Goal: Task Accomplishment & Management: Manage account settings

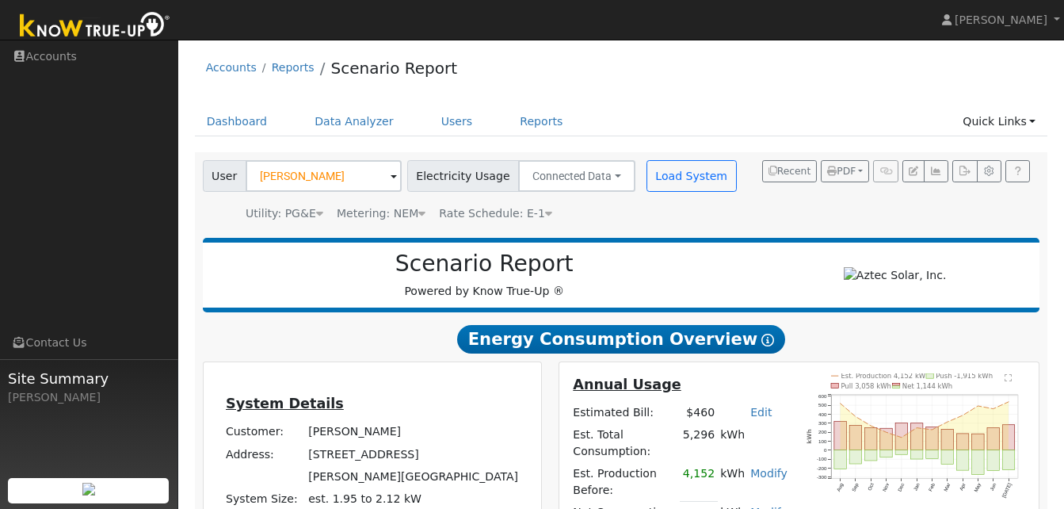
scroll to position [52, 0]
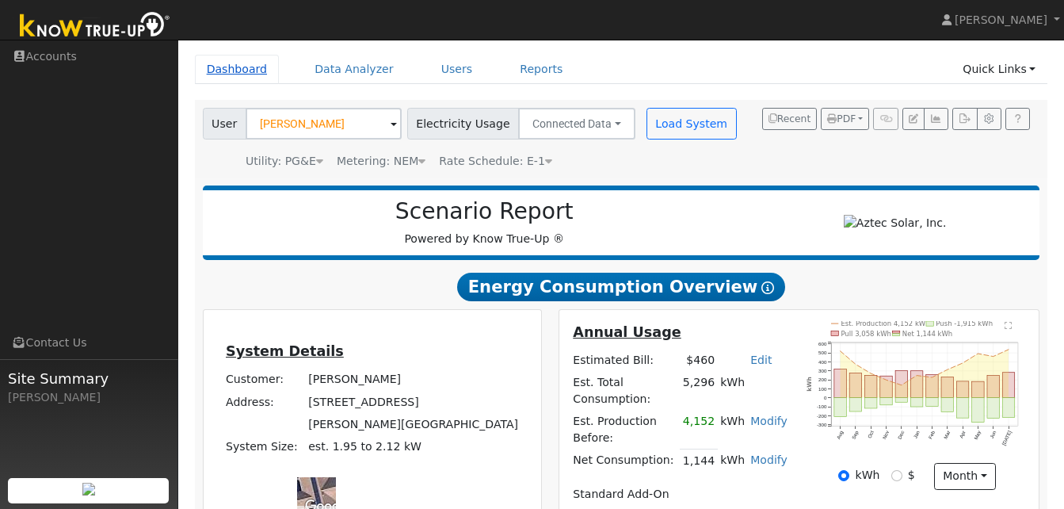
click at [239, 70] on link "Dashboard" at bounding box center [237, 69] width 85 height 29
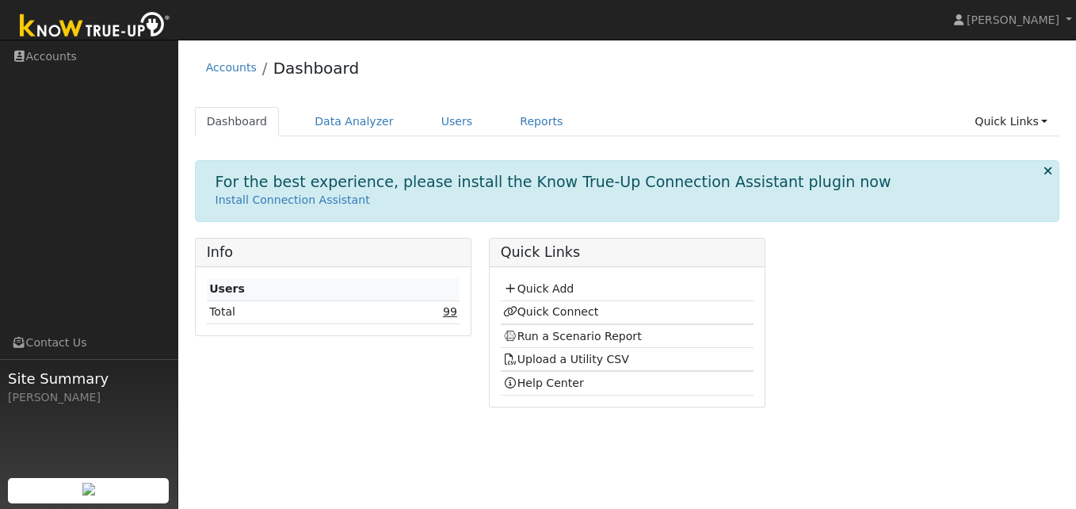
click at [445, 313] on link "99" at bounding box center [450, 311] width 14 height 13
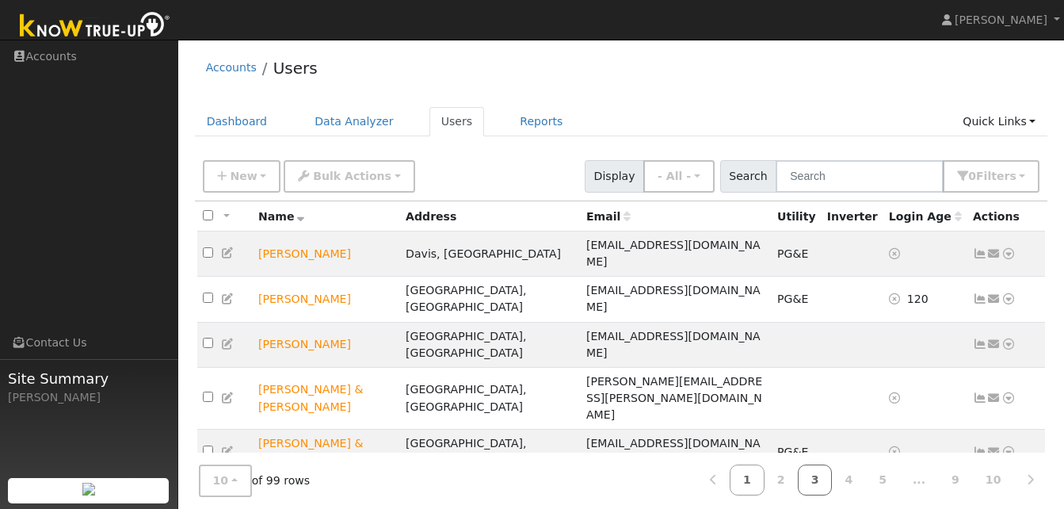
click at [828, 479] on link "3" at bounding box center [815, 479] width 35 height 31
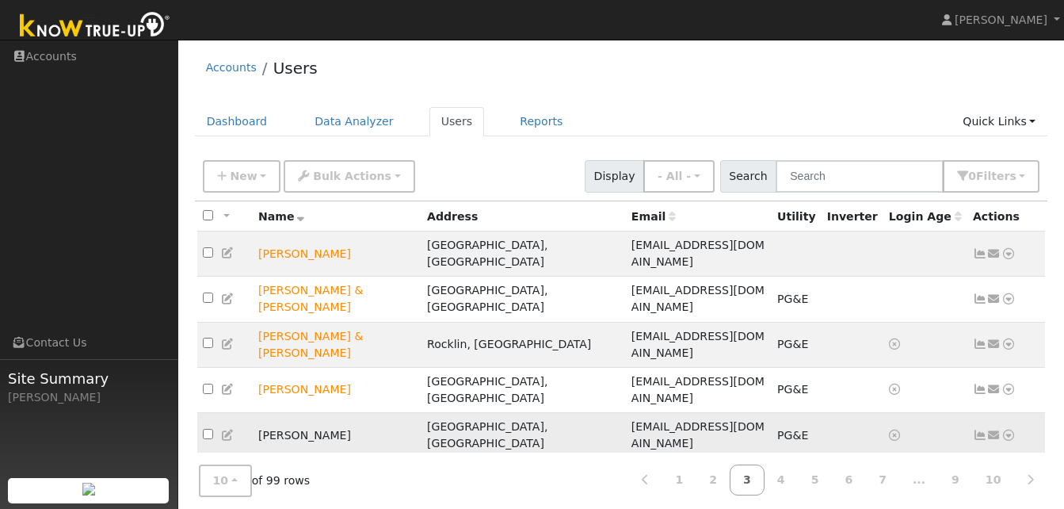
click at [1006, 430] on icon at bounding box center [1009, 435] width 14 height 11
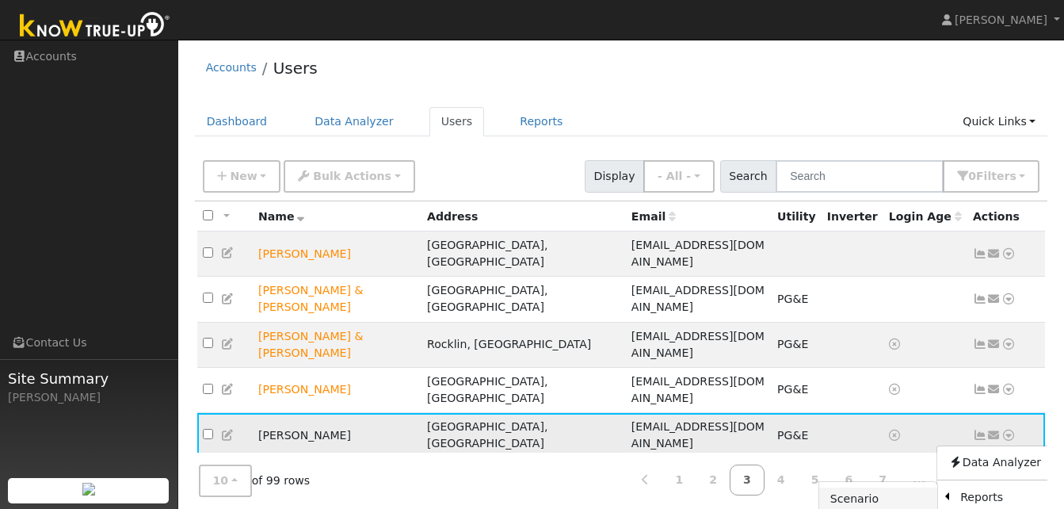
click at [849, 487] on link "Scenario" at bounding box center [878, 498] width 118 height 22
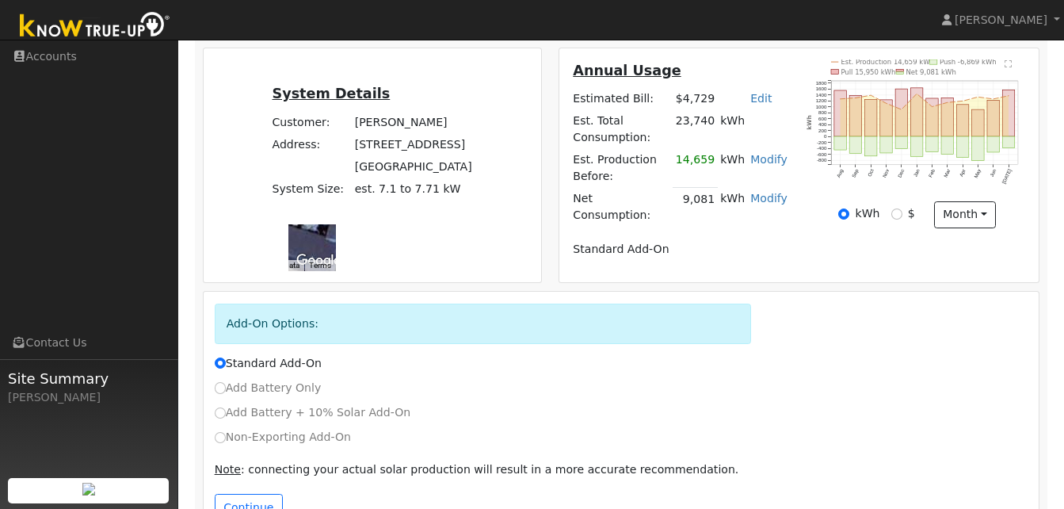
scroll to position [316, 0]
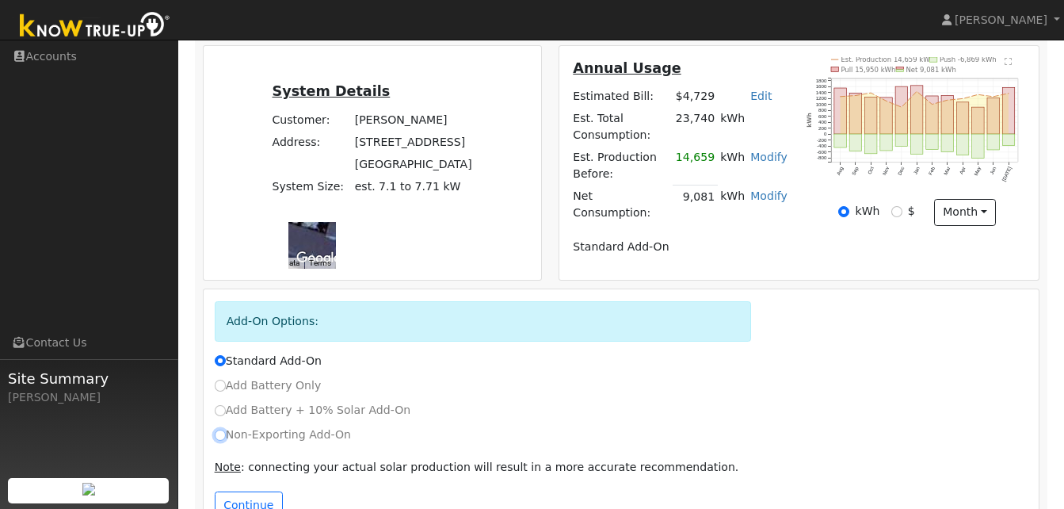
click at [217, 430] on input "Non-Exporting Add-On" at bounding box center [220, 435] width 11 height 11
radio input "true"
radio input "false"
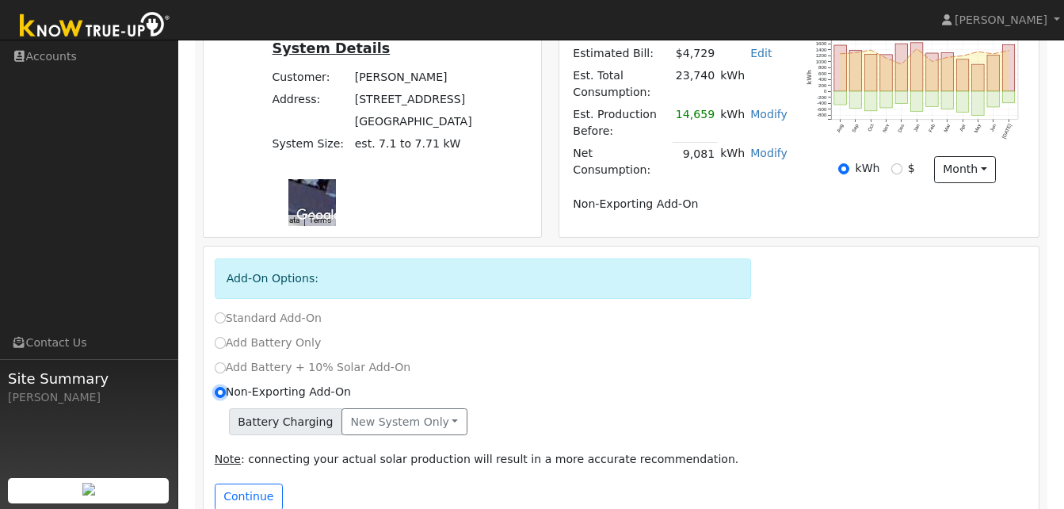
scroll to position [387, 0]
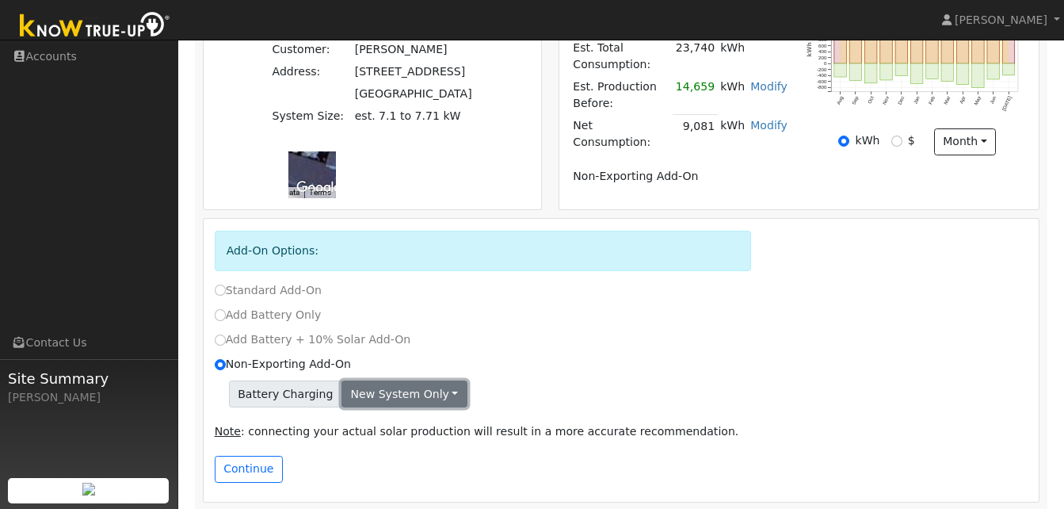
click at [430, 384] on button "New system only" at bounding box center [405, 393] width 126 height 27
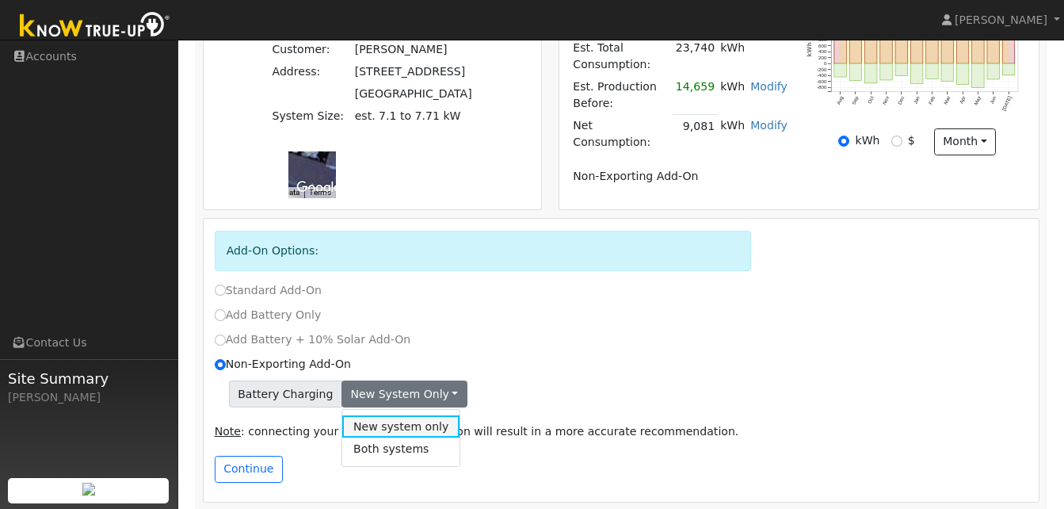
click at [382, 415] on link "New system only" at bounding box center [401, 426] width 118 height 22
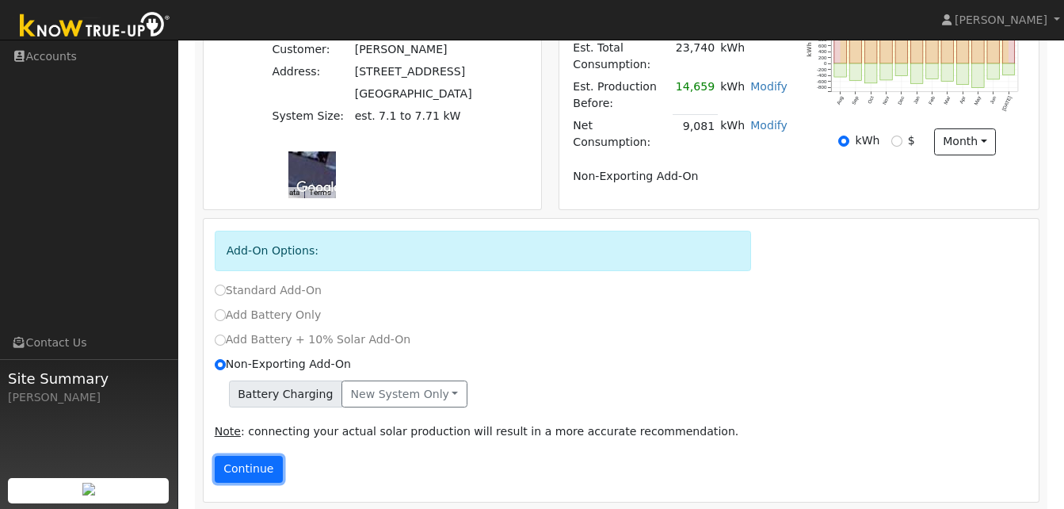
click at [239, 456] on button "Continue" at bounding box center [249, 469] width 68 height 27
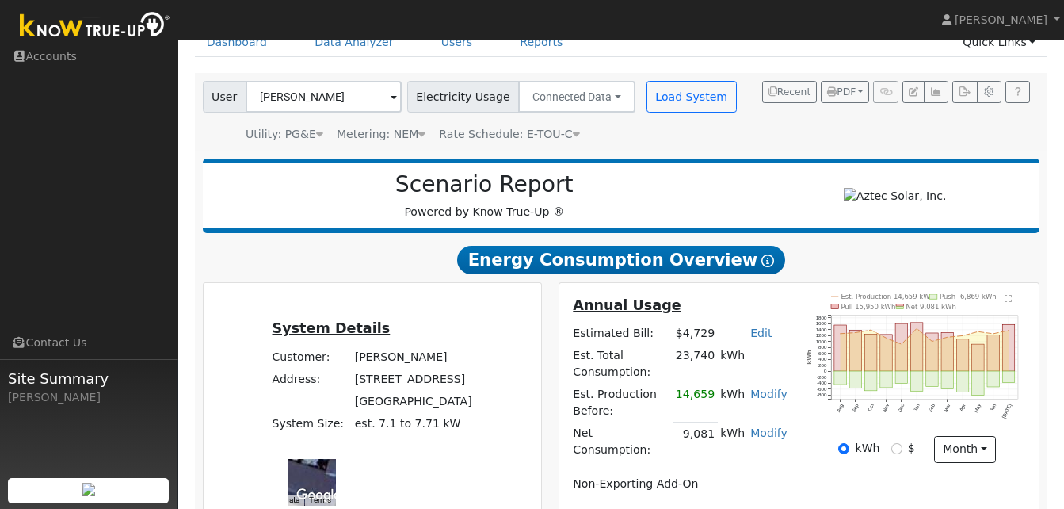
scroll to position [91, 0]
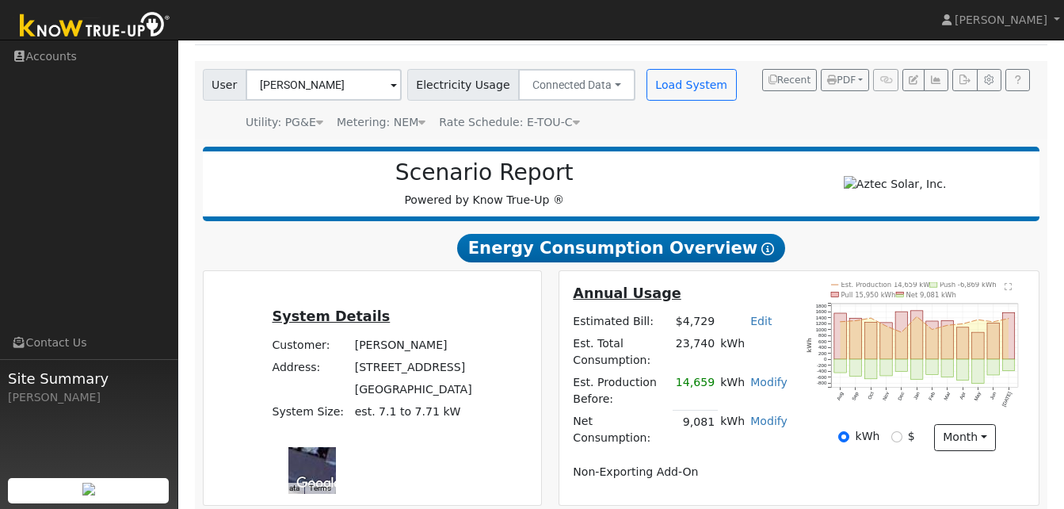
click at [798, 253] on h2 "Energy Consumption Overview Show Help" at bounding box center [622, 247] width 838 height 29
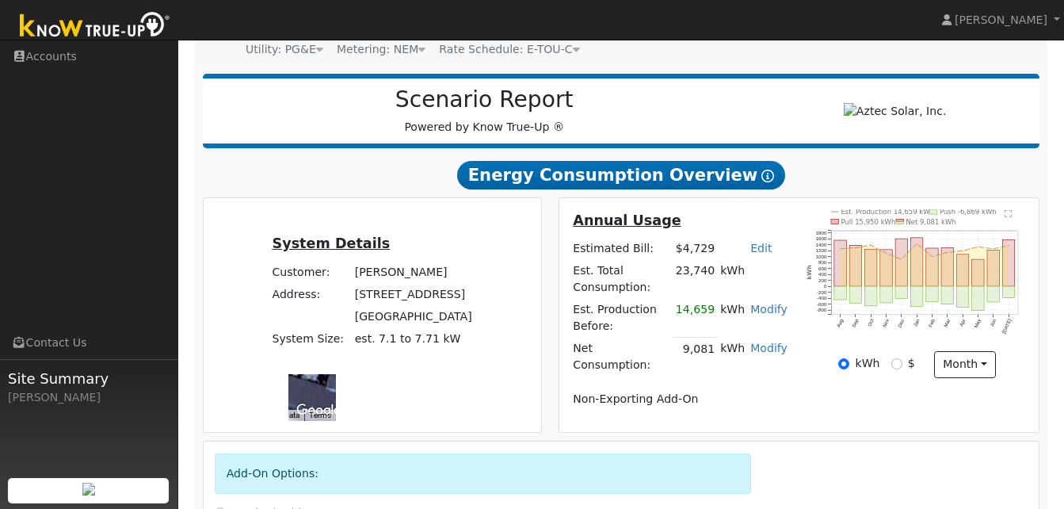
scroll to position [158, 0]
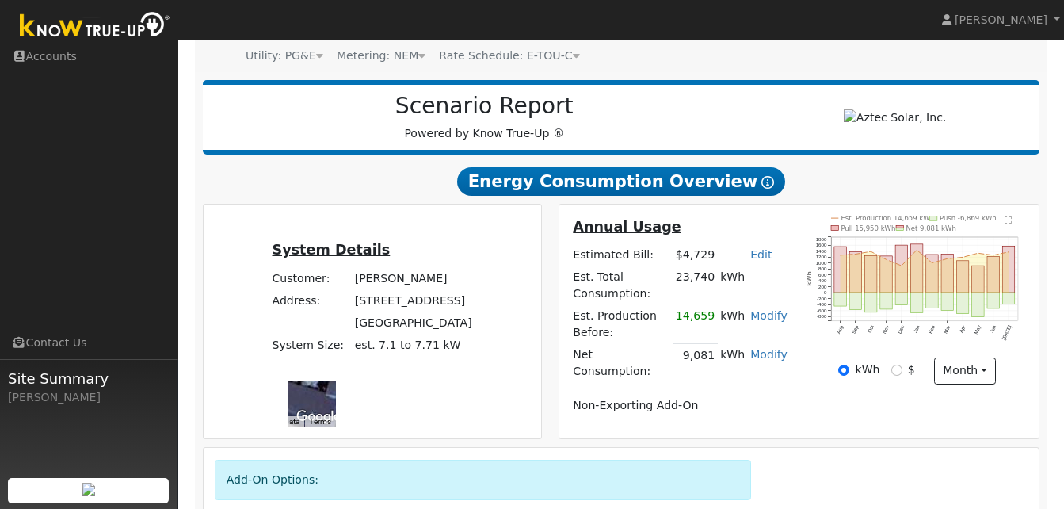
click at [687, 131] on div "Scenario Report Powered by Know True-Up ®" at bounding box center [485, 117] width 548 height 49
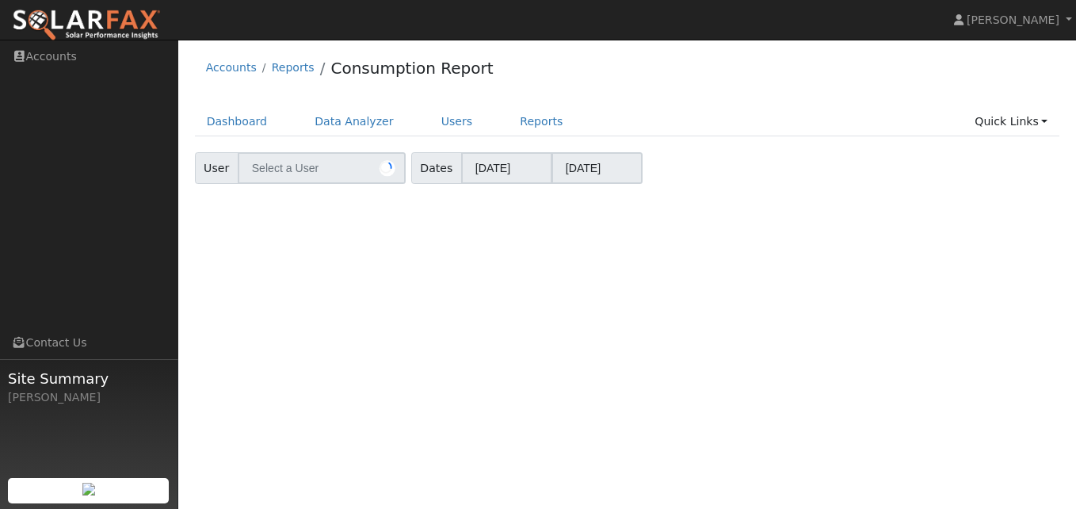
type input "Candace Duggan"
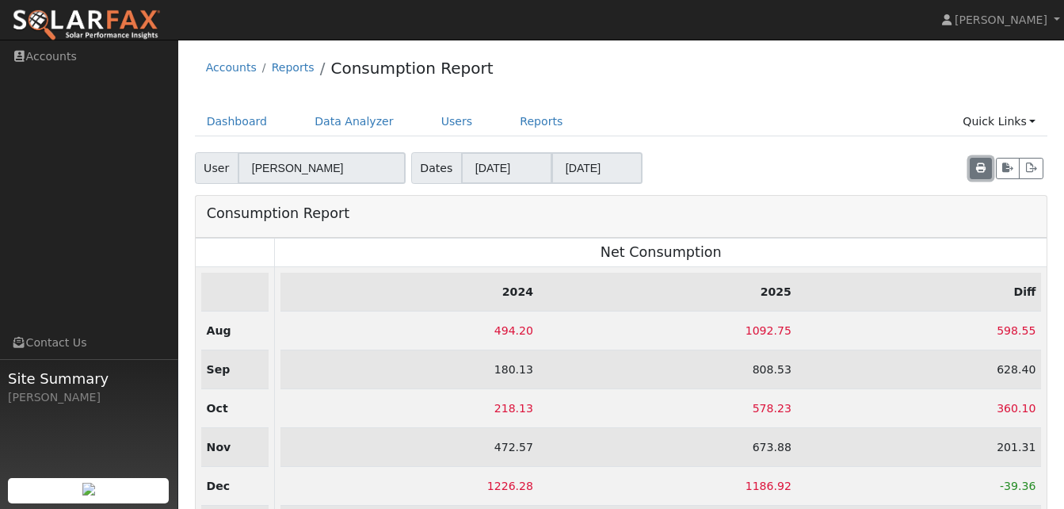
click at [979, 165] on icon "button" at bounding box center [981, 168] width 10 height 10
click at [632, 105] on div "Accounts Reports Consumption Report Dashboard Data Analyzer Users Reports Quick…" at bounding box center [621, 442] width 870 height 788
click at [242, 122] on link "Dashboard" at bounding box center [237, 121] width 85 height 29
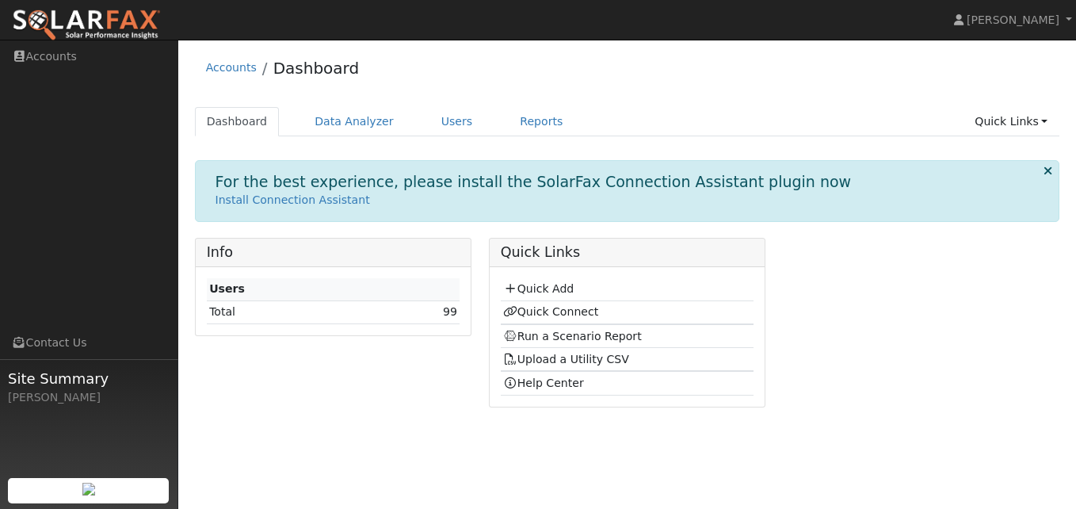
click at [444, 315] on td "99" at bounding box center [410, 311] width 97 height 23
click at [452, 310] on link "99" at bounding box center [450, 311] width 14 height 13
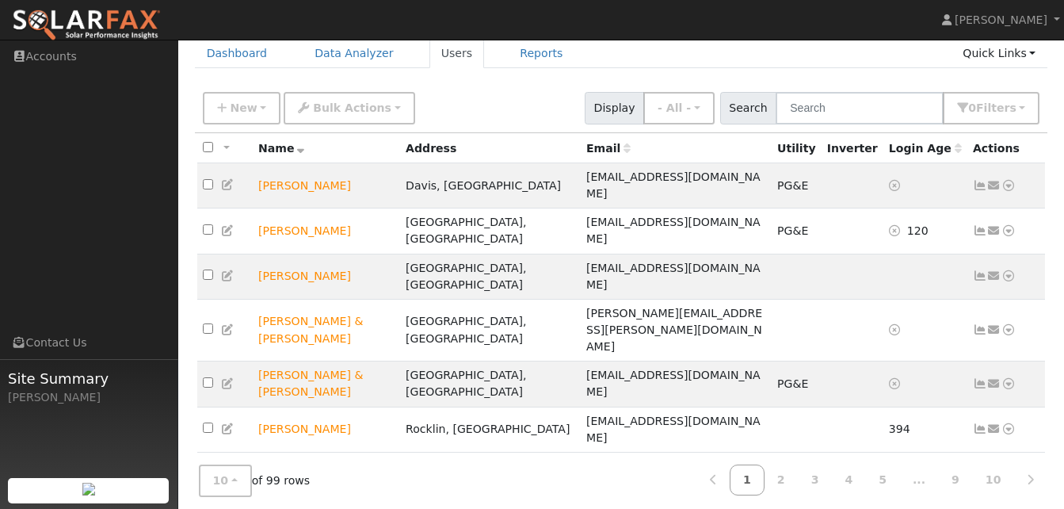
scroll to position [104, 0]
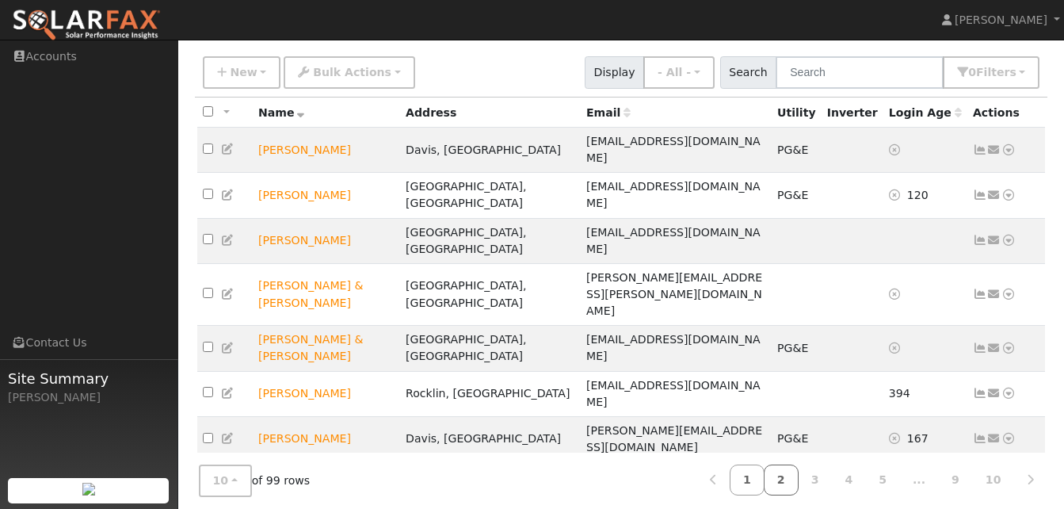
click at [799, 468] on link "2" at bounding box center [781, 479] width 35 height 31
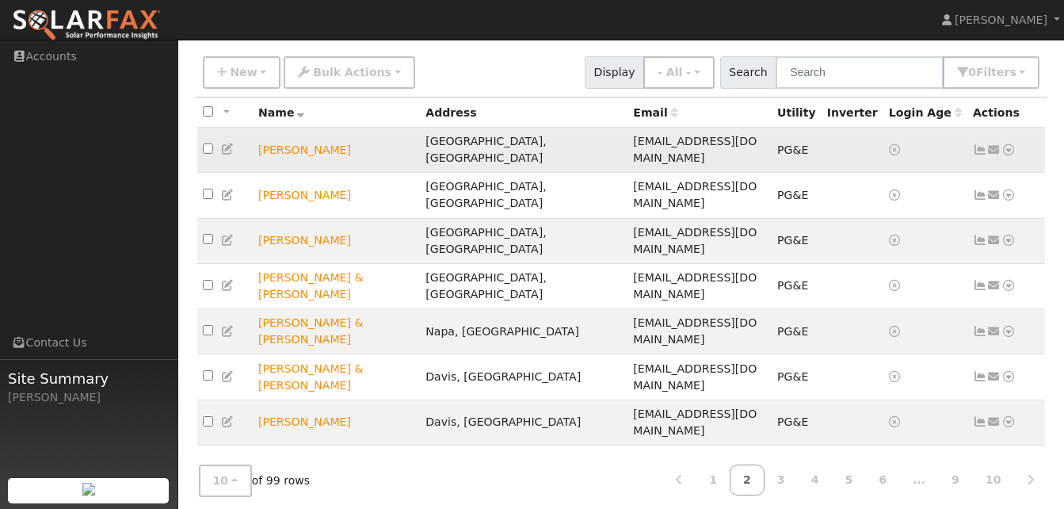
click at [232, 143] on icon at bounding box center [228, 148] width 14 height 11
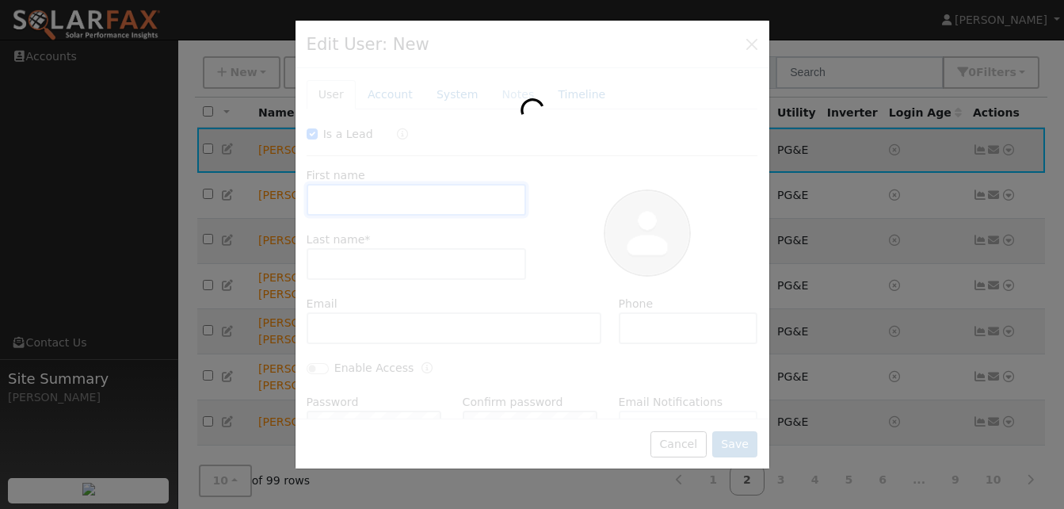
checkbox input "true"
type input "[PERSON_NAME]"
type input "[EMAIL_ADDRESS][DOMAIN_NAME]"
type input "[PHONE_NUMBER]"
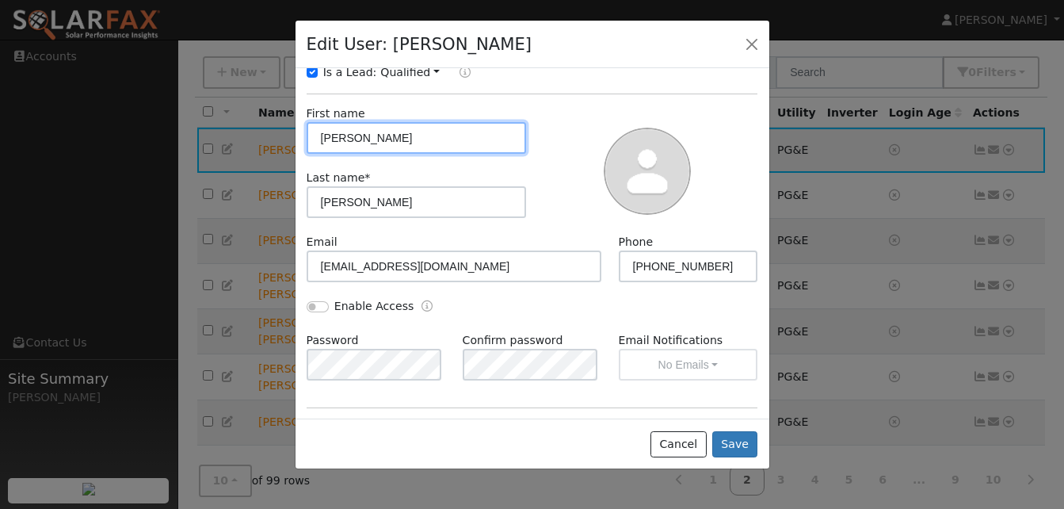
scroll to position [0, 0]
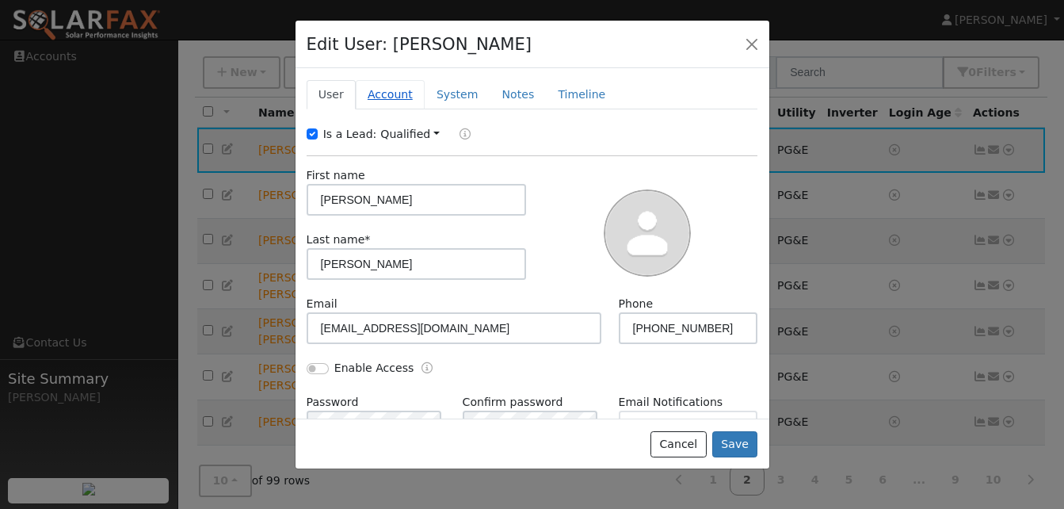
click at [394, 97] on link "Account" at bounding box center [390, 94] width 69 height 29
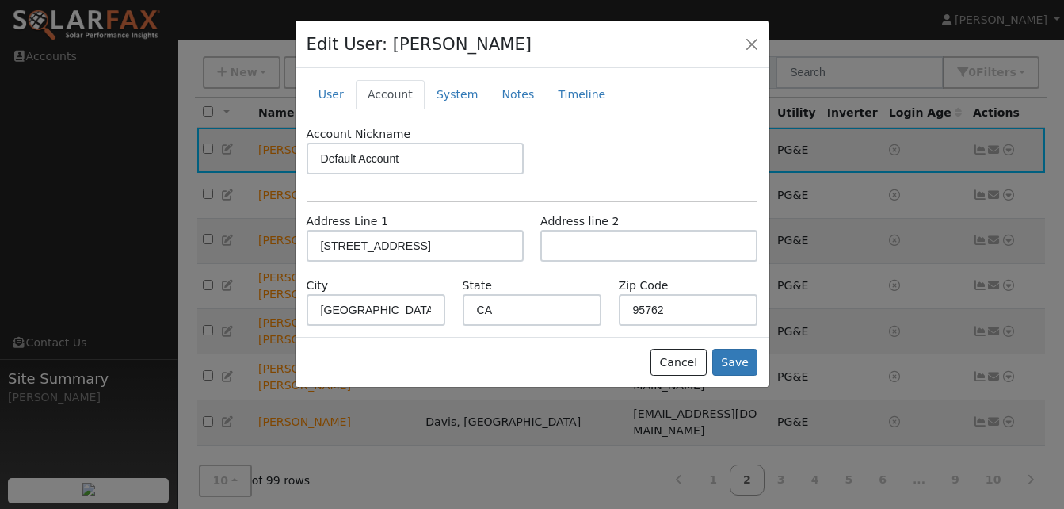
click at [754, 197] on div "Account Nickname Default Account Address Line 1 [STREET_ADDRESS][US_STATE] Zip …" at bounding box center [533, 226] width 452 height 200
click at [458, 97] on link "System" at bounding box center [458, 94] width 66 height 29
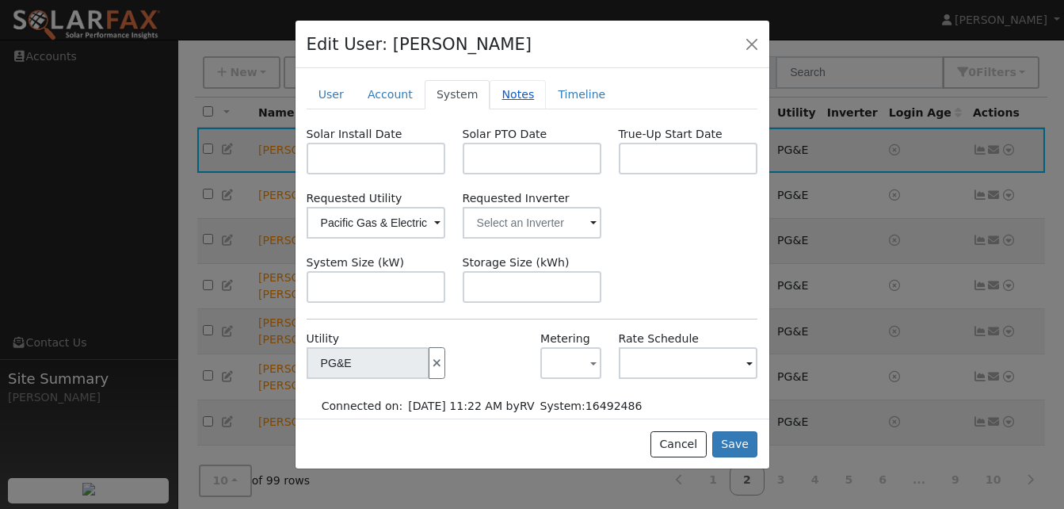
click at [509, 98] on link "Notes" at bounding box center [518, 94] width 56 height 29
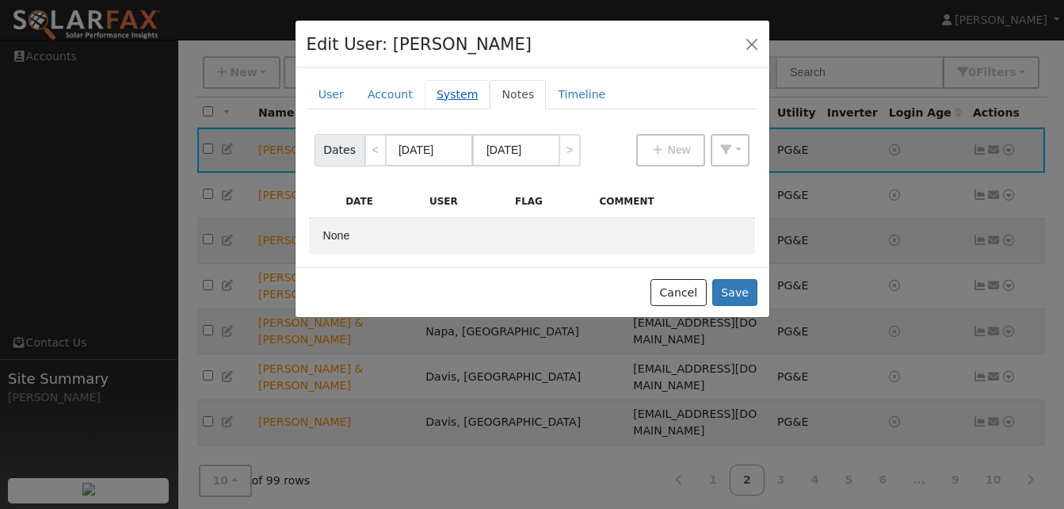
click at [449, 98] on link "System" at bounding box center [458, 94] width 66 height 29
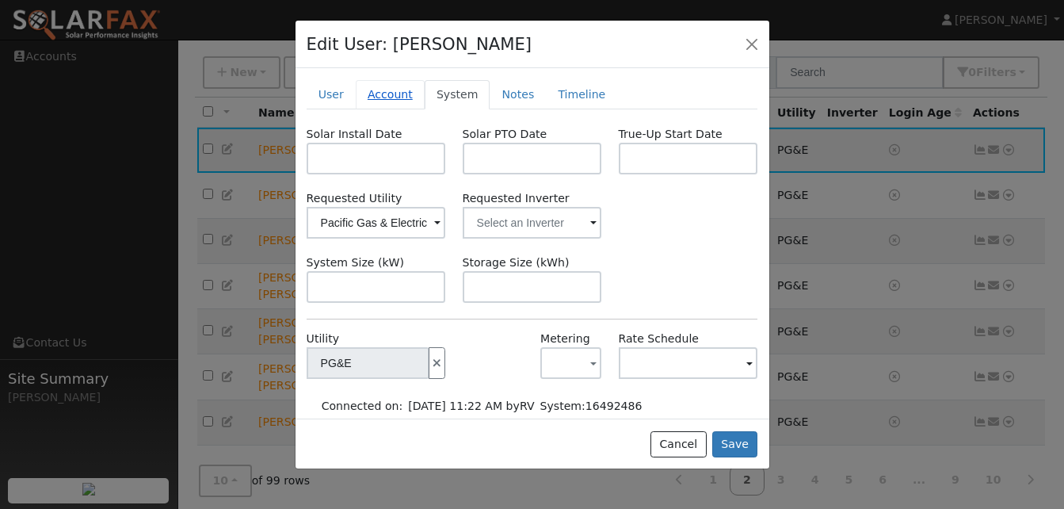
click at [391, 97] on link "Account" at bounding box center [390, 94] width 69 height 29
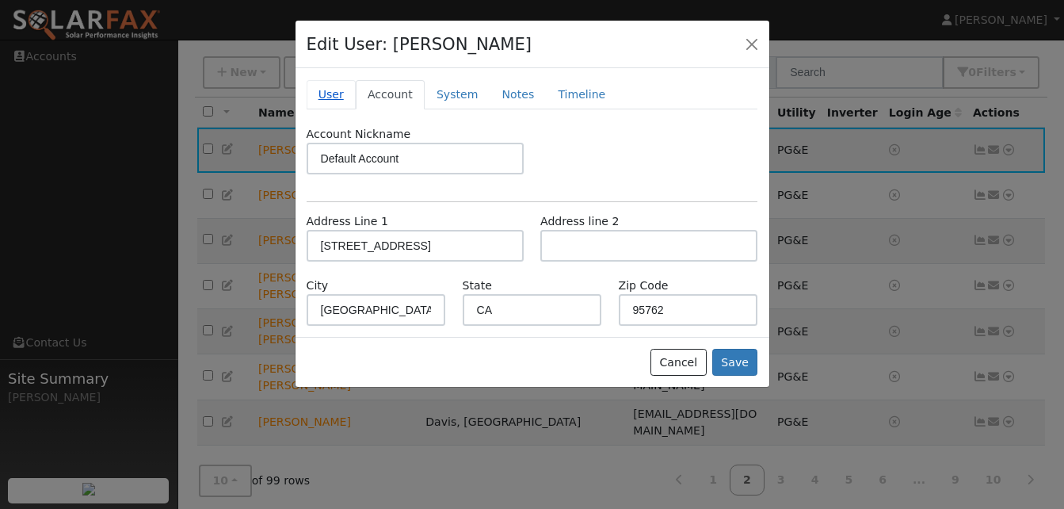
click at [330, 100] on link "User" at bounding box center [331, 94] width 49 height 29
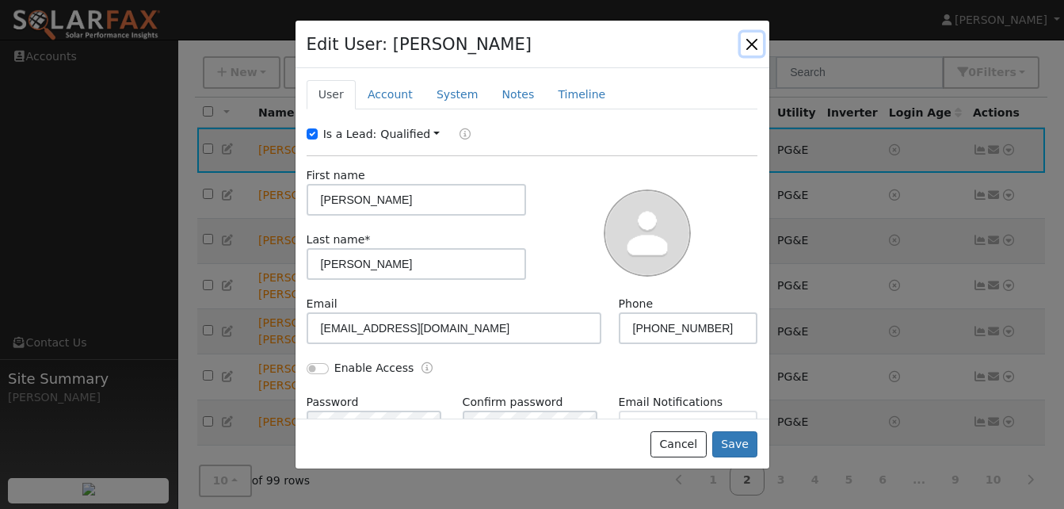
click at [753, 43] on button "button" at bounding box center [752, 43] width 22 height 22
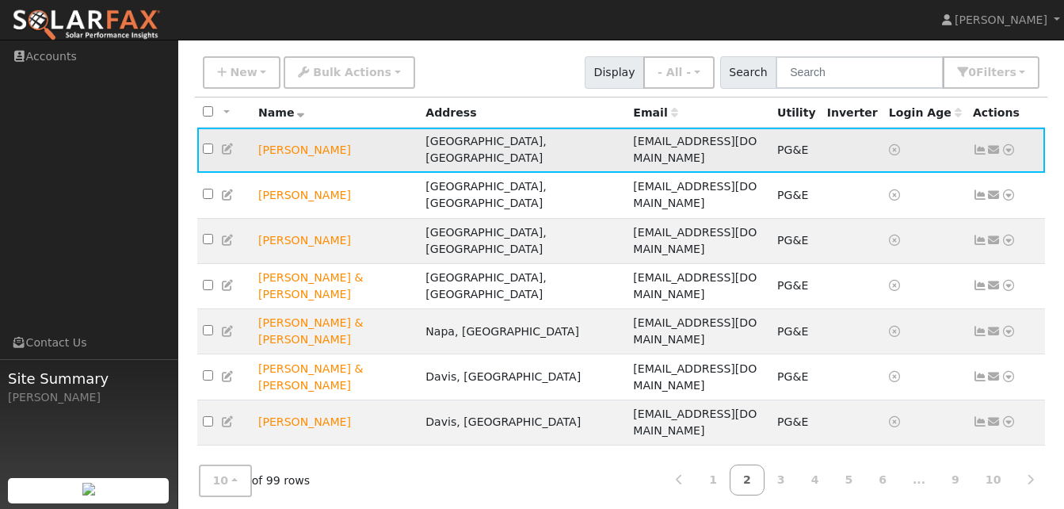
click at [1004, 144] on icon at bounding box center [1009, 149] width 14 height 11
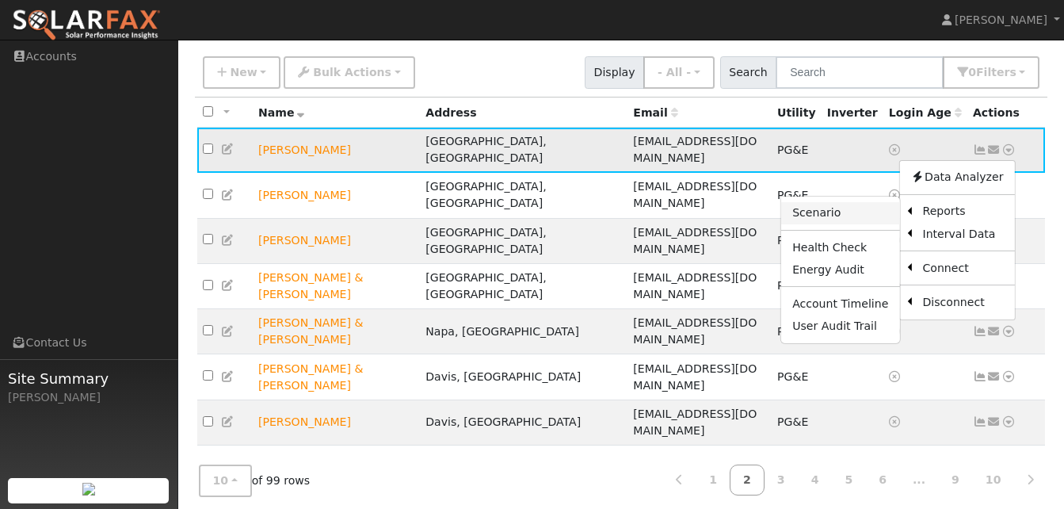
click at [838, 204] on link "Scenario" at bounding box center [840, 213] width 118 height 22
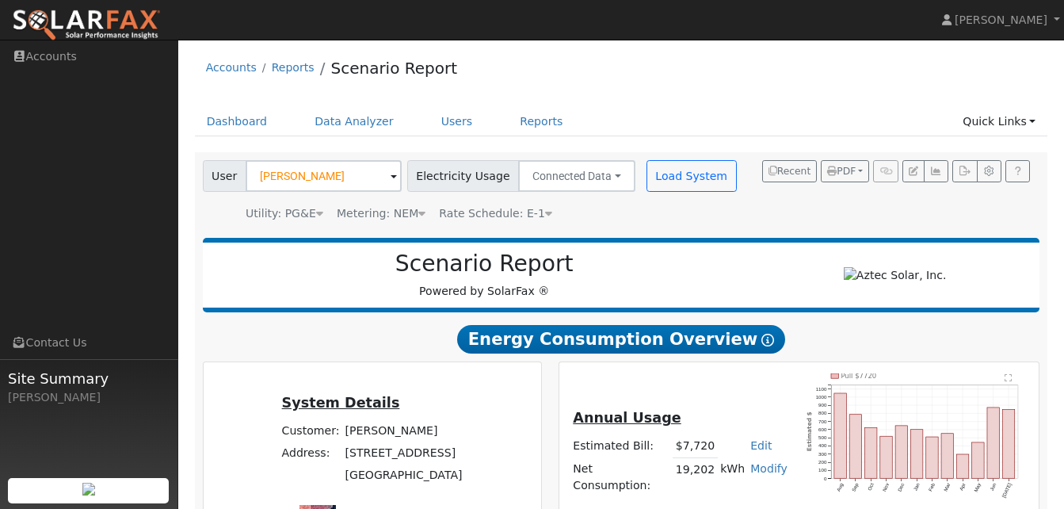
click at [545, 214] on icon at bounding box center [548, 213] width 7 height 11
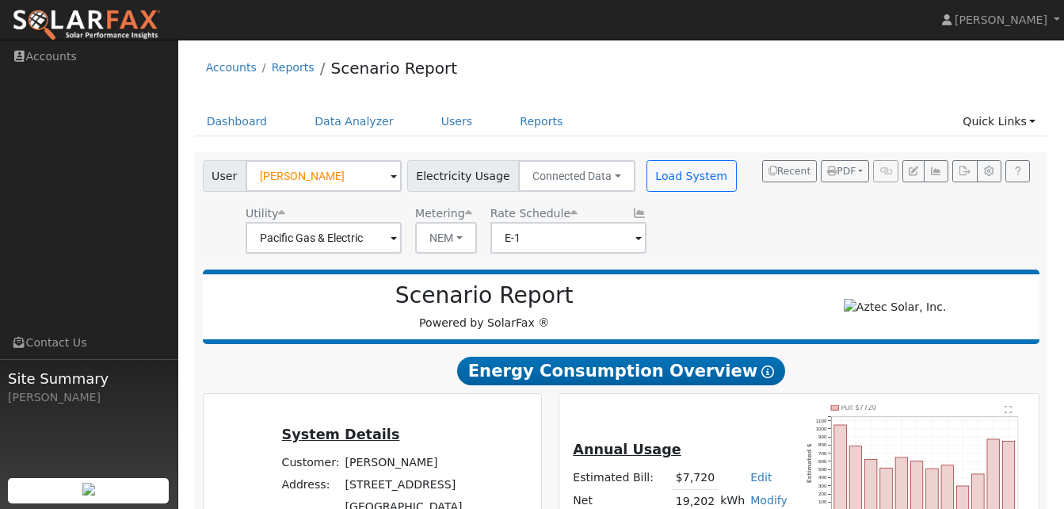
click at [691, 223] on div "Utility Pacific Gas & Electric Metering NEM NEM NBT Rate Schedule E-1" at bounding box center [472, 227] width 544 height 54
